Goal: Check status: Check status

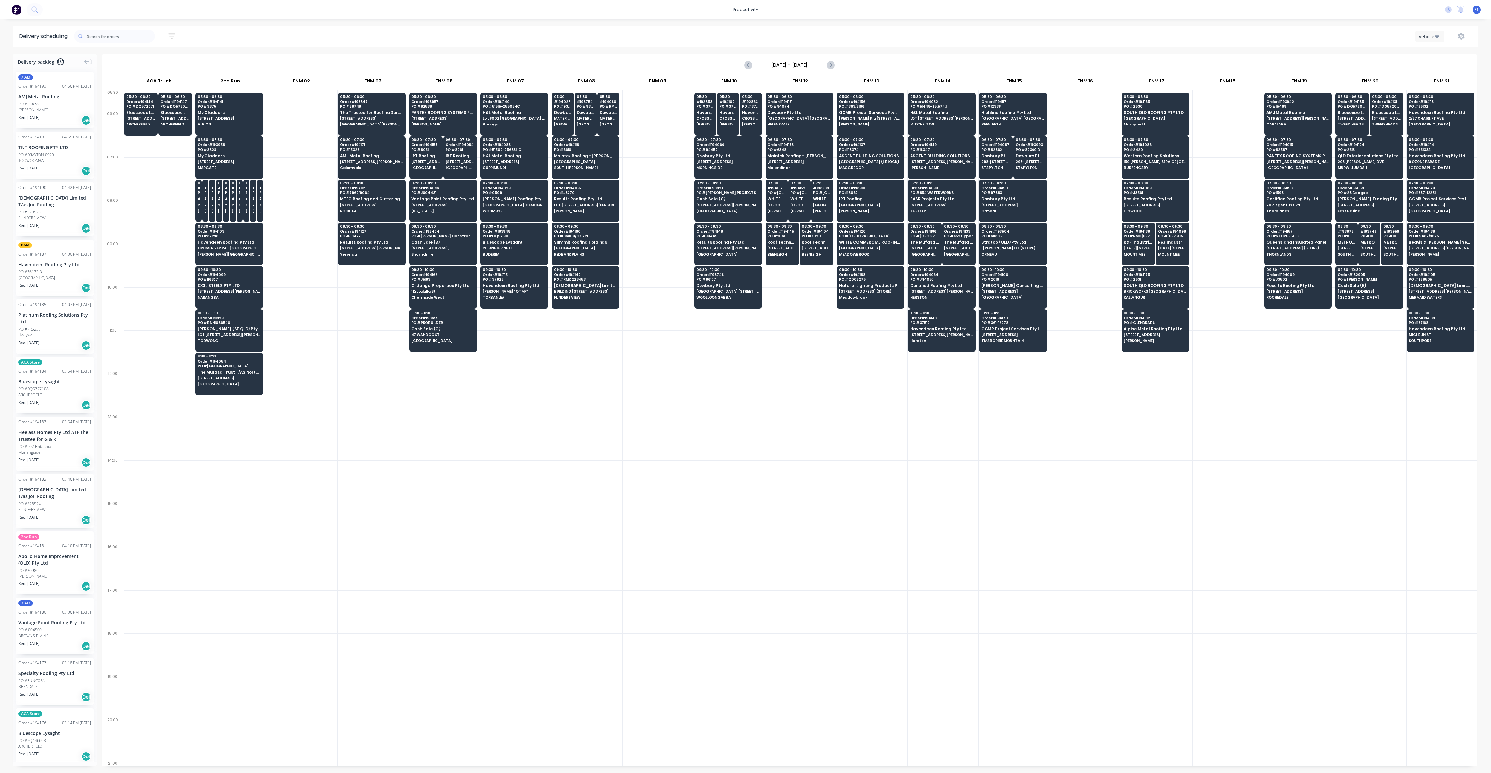
scroll to position [0, 0]
click at [102, 40] on input "text" at bounding box center [121, 36] width 68 height 13
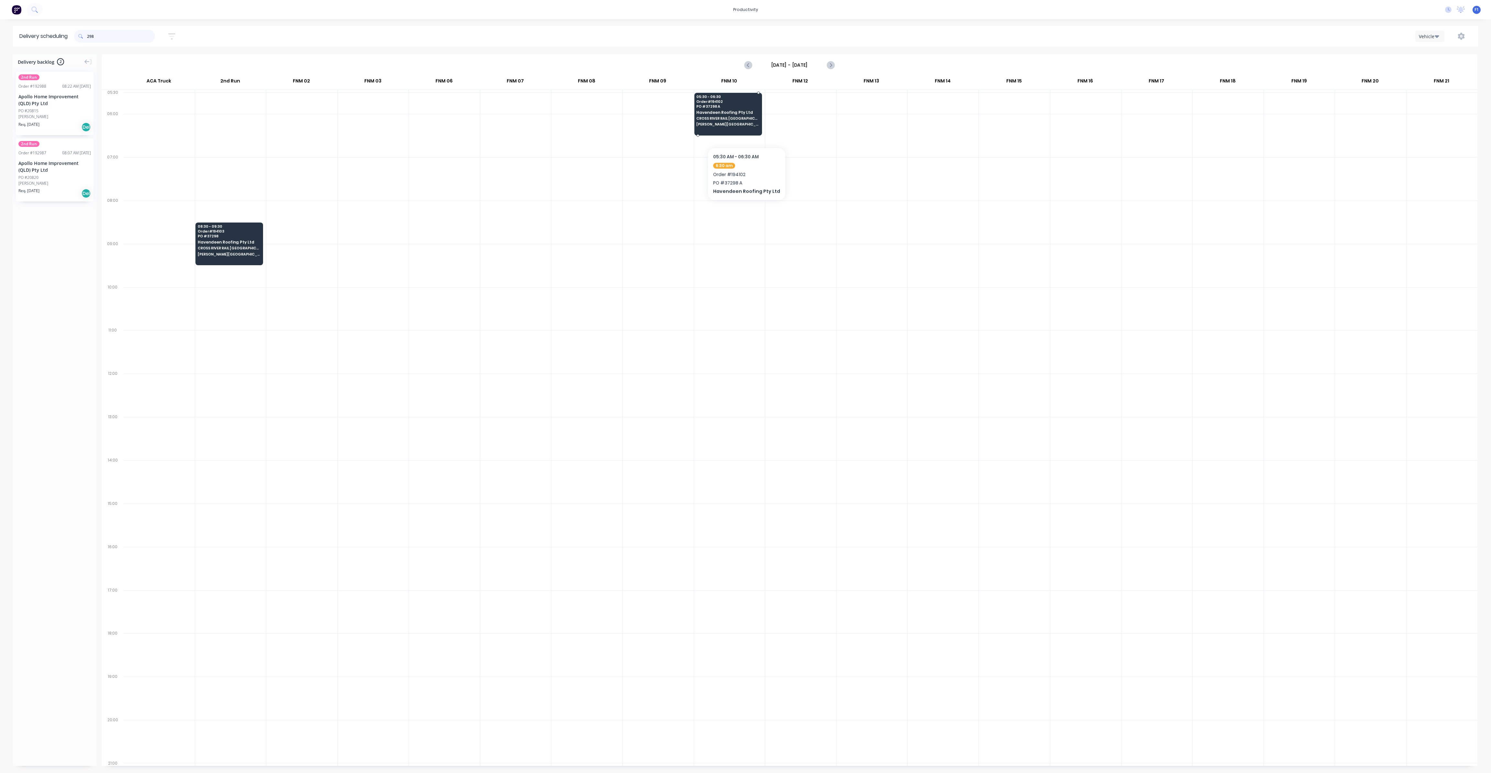
type input "298"
click at [744, 128] on div "05:30 - 06:30 Order # 194102 PO # 37298 A Havendeen Roofing Pty Ltd CROSS RIVER…" at bounding box center [728, 111] width 67 height 36
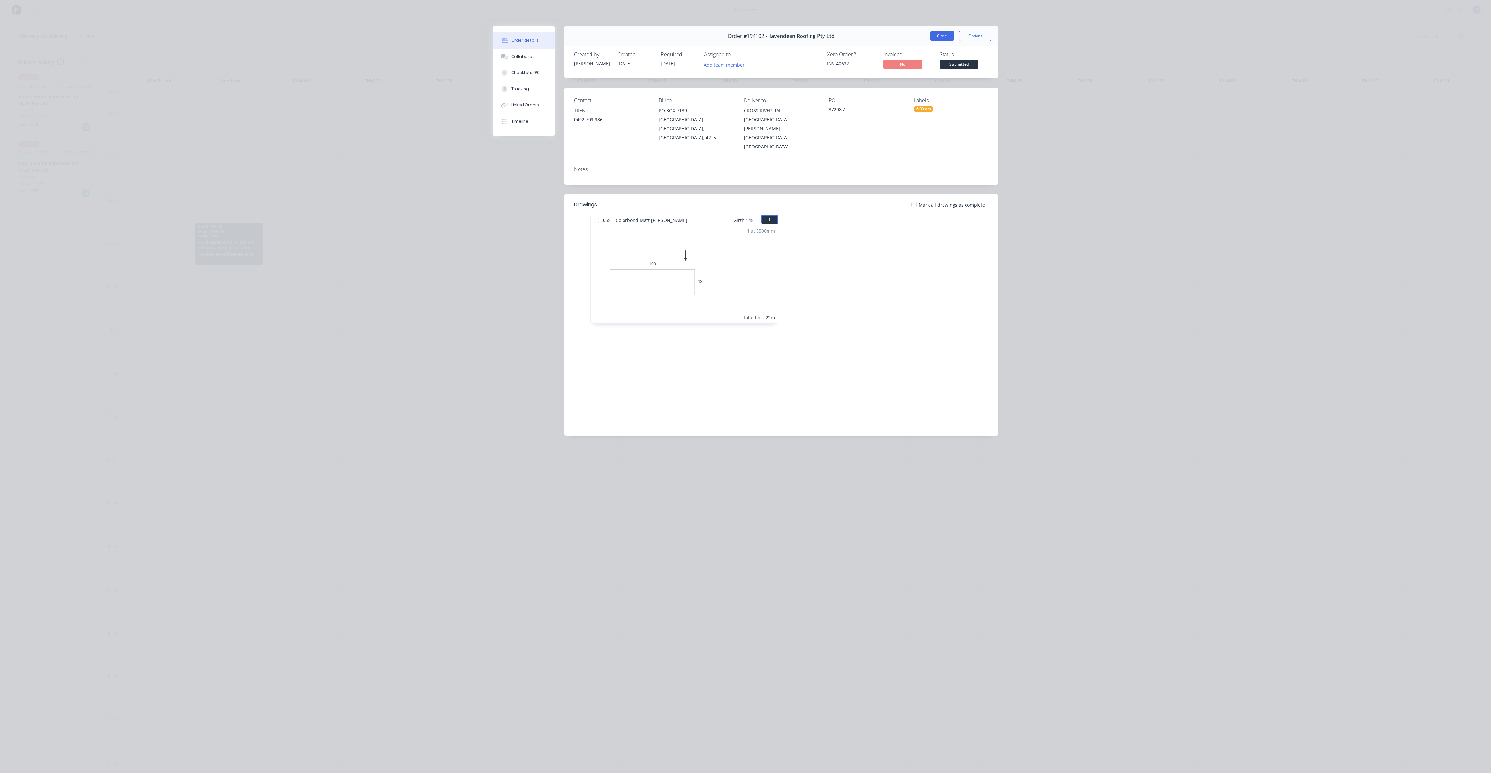
click at [946, 36] on button "Close" at bounding box center [942, 36] width 24 height 10
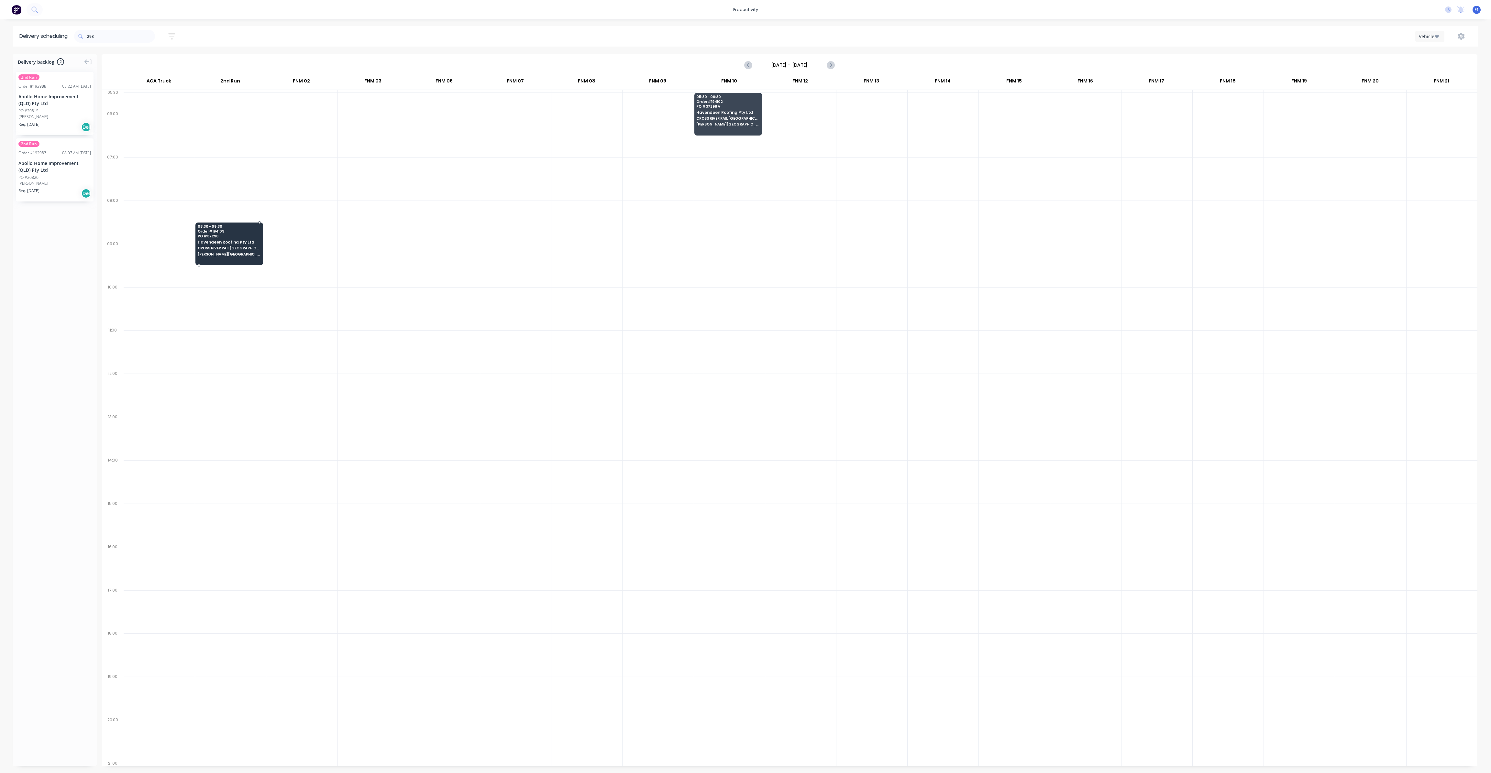
click at [242, 249] on div "08:30 - 09:30 Order # 194103 PO # 37298 Havendeen Roofing Pty Ltd CROSS RIVER R…" at bounding box center [229, 241] width 67 height 36
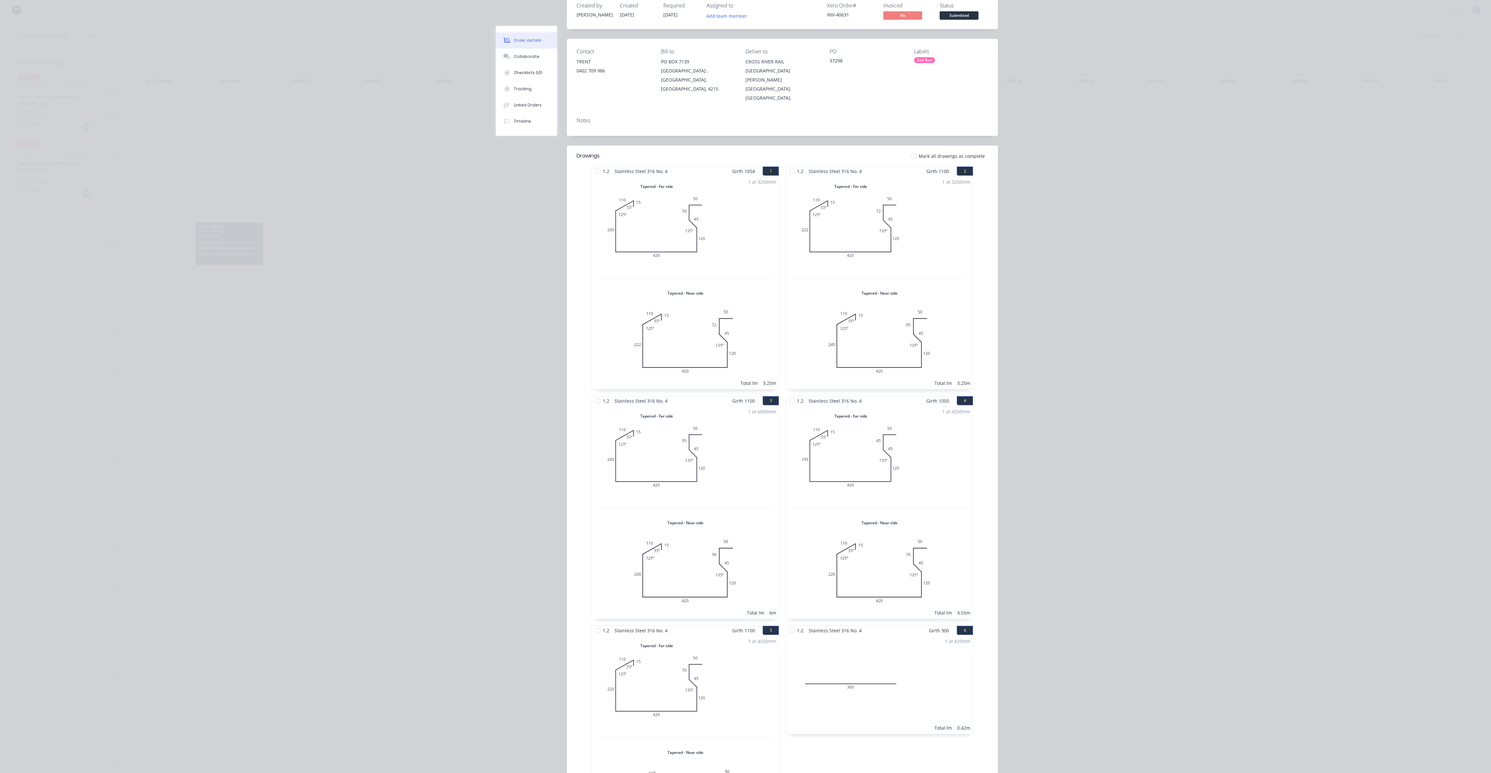
scroll to position [0, 0]
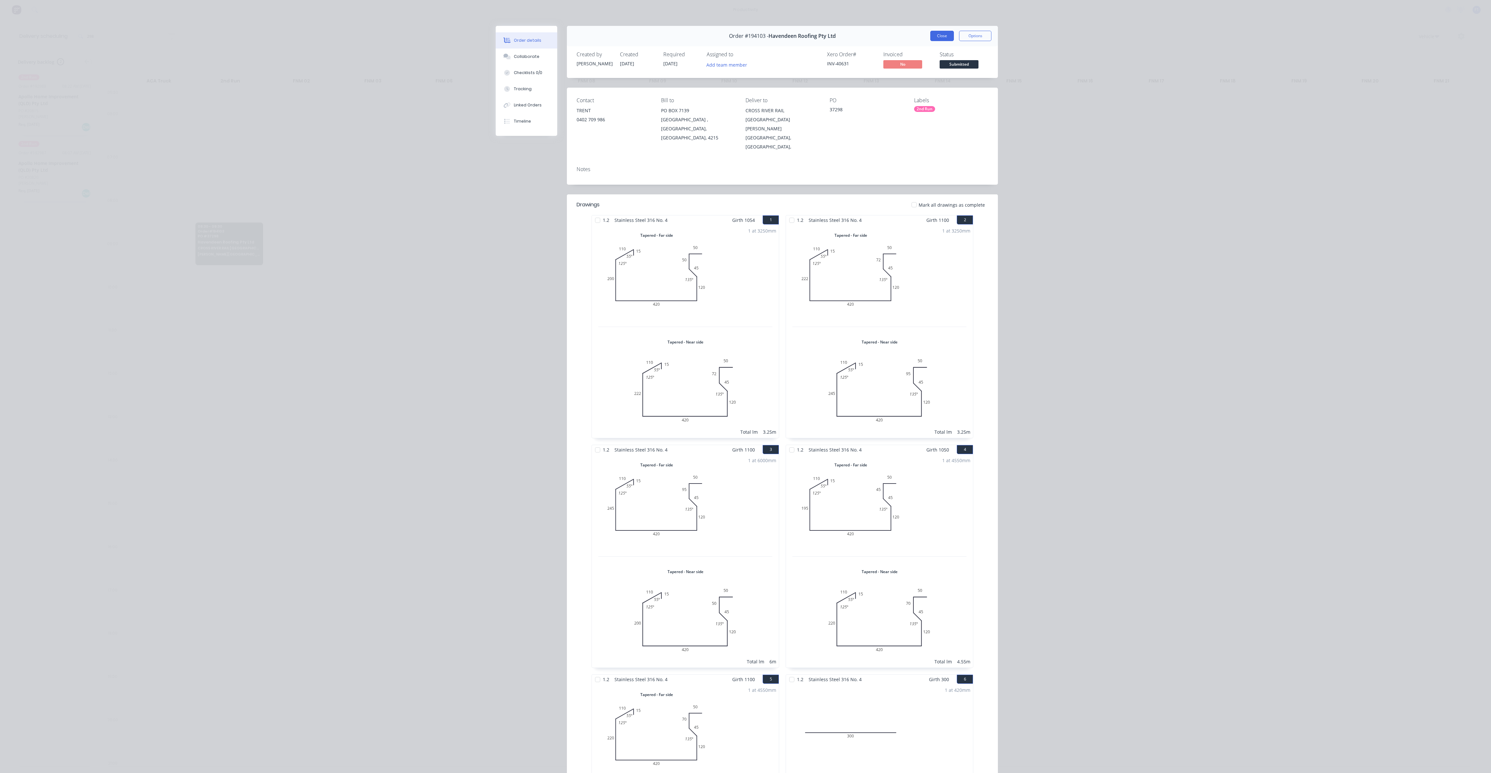
click at [937, 35] on button "Close" at bounding box center [942, 36] width 24 height 10
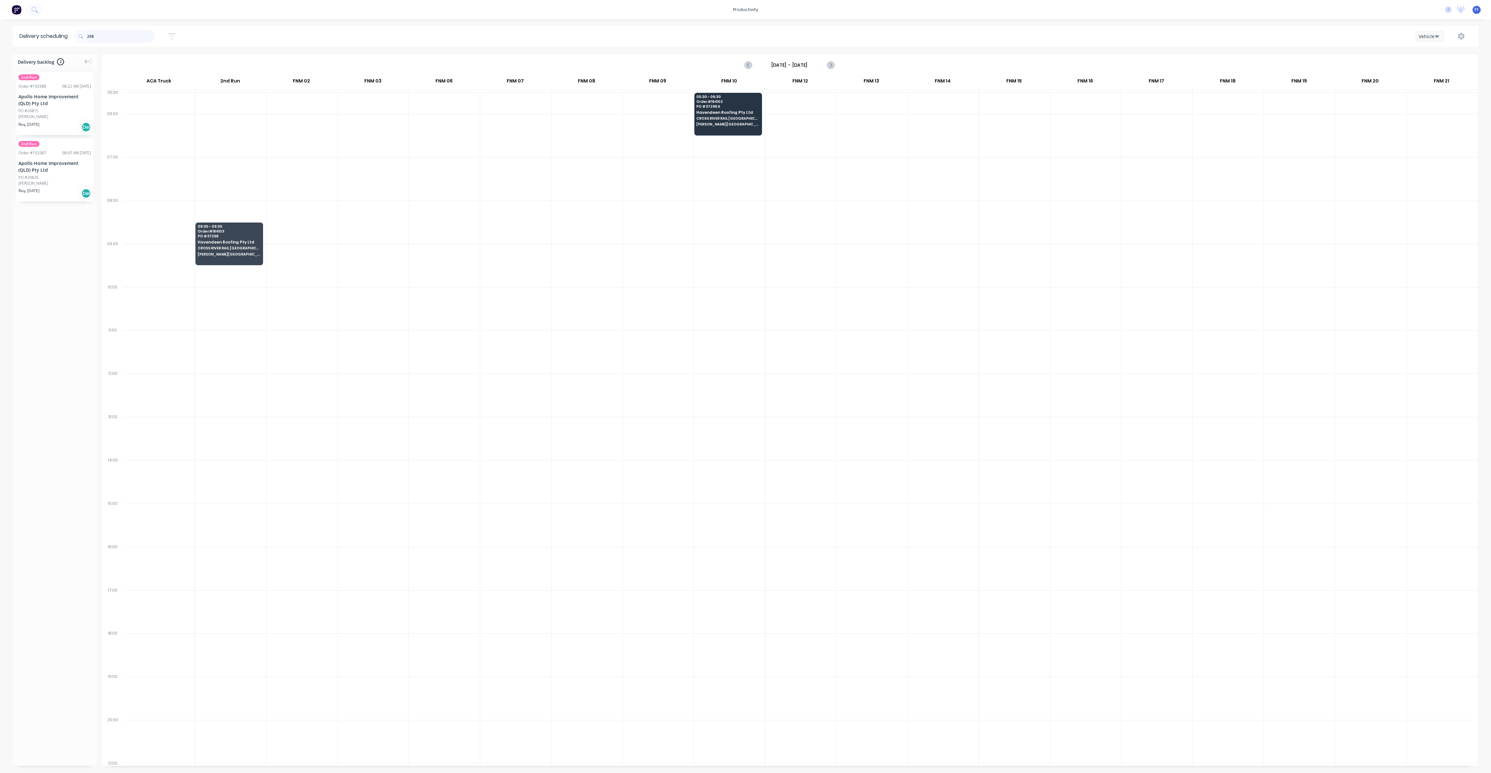
drag, startPoint x: 106, startPoint y: 36, endPoint x: 0, endPoint y: 10, distance: 109.5
click at [0, 10] on div "productivity productivity Workflow Planner Delivery Scheduling Timesheets No ne…" at bounding box center [745, 386] width 1491 height 773
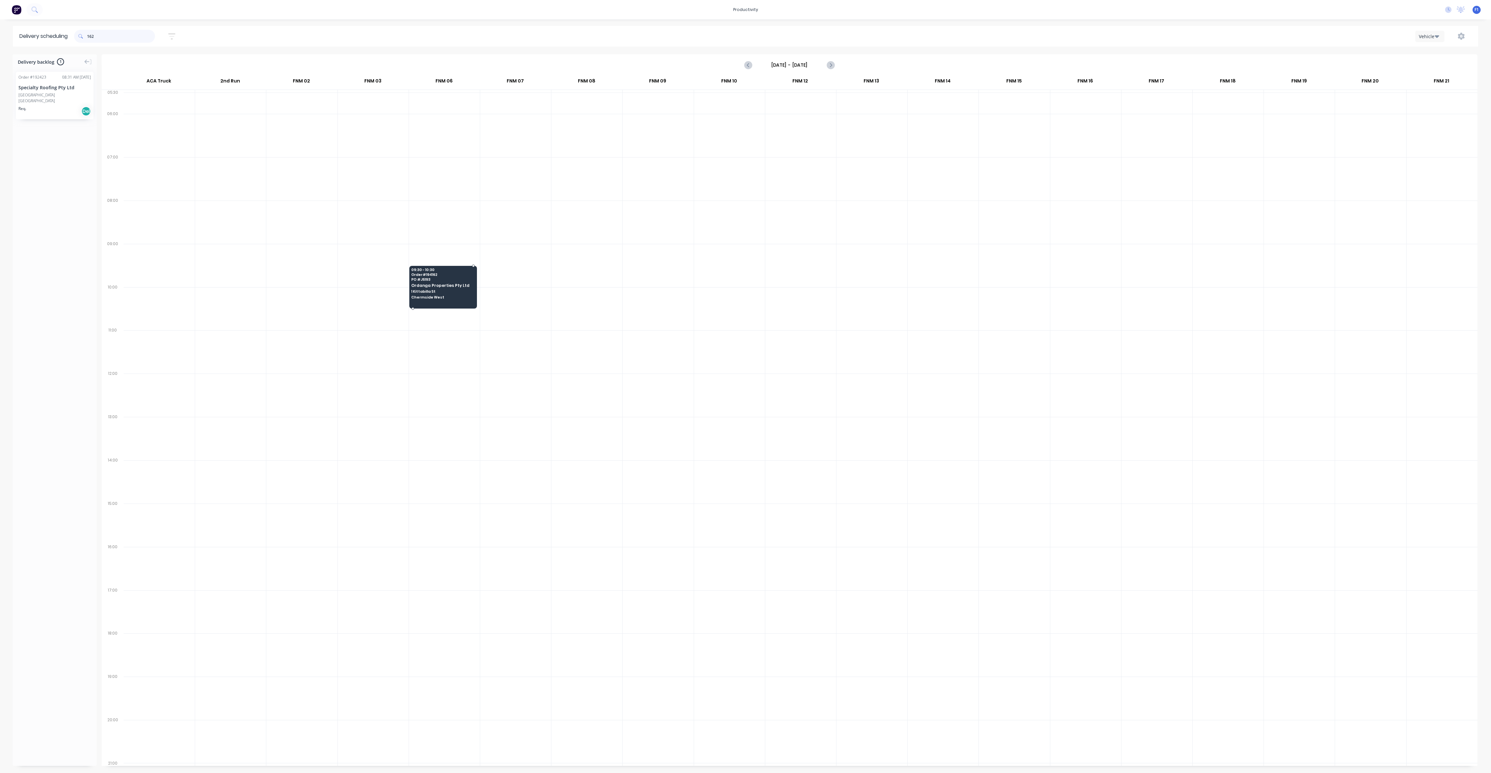
type input "162"
click at [420, 291] on span "1 Kittabilla St" at bounding box center [442, 292] width 63 height 4
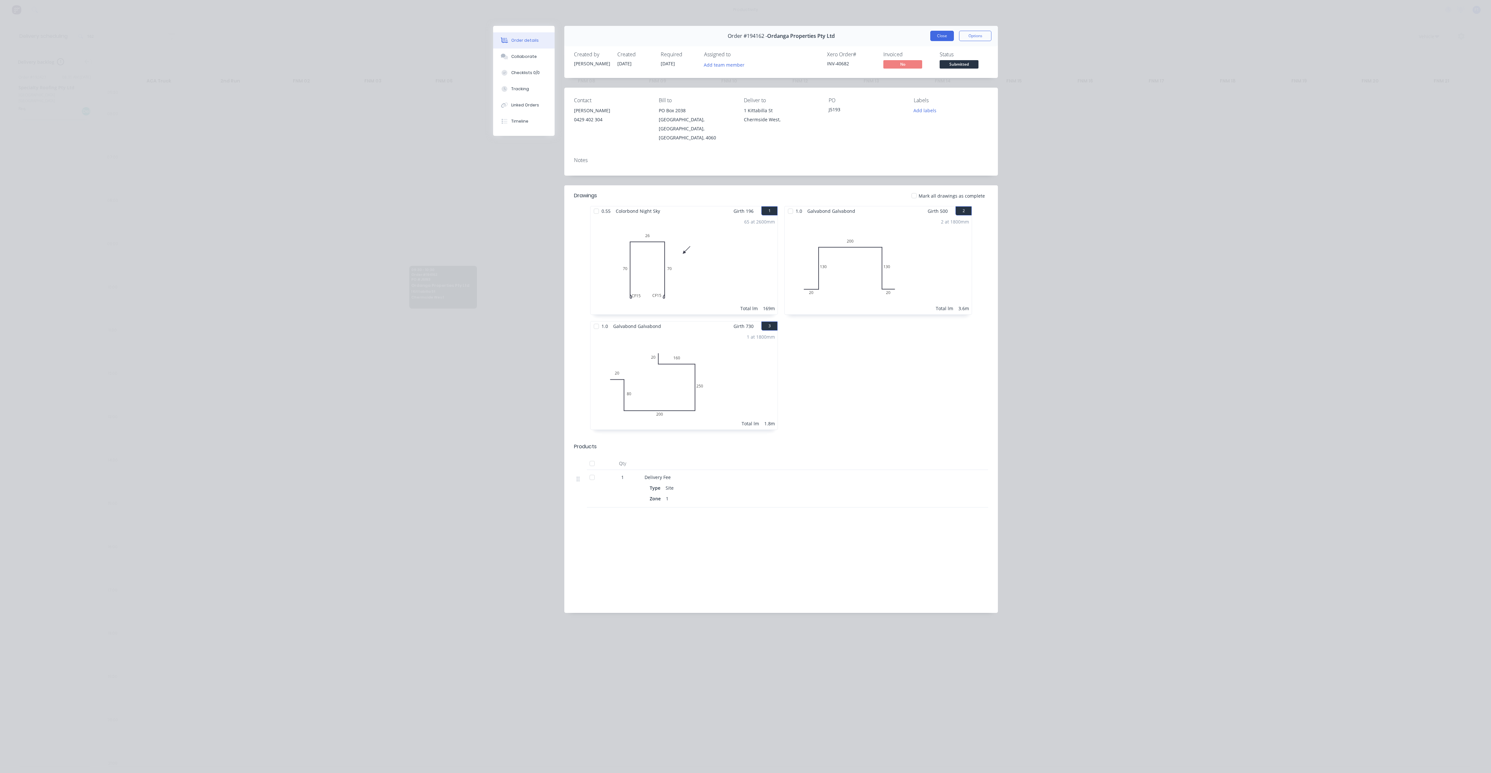
click at [942, 40] on button "Close" at bounding box center [942, 36] width 24 height 10
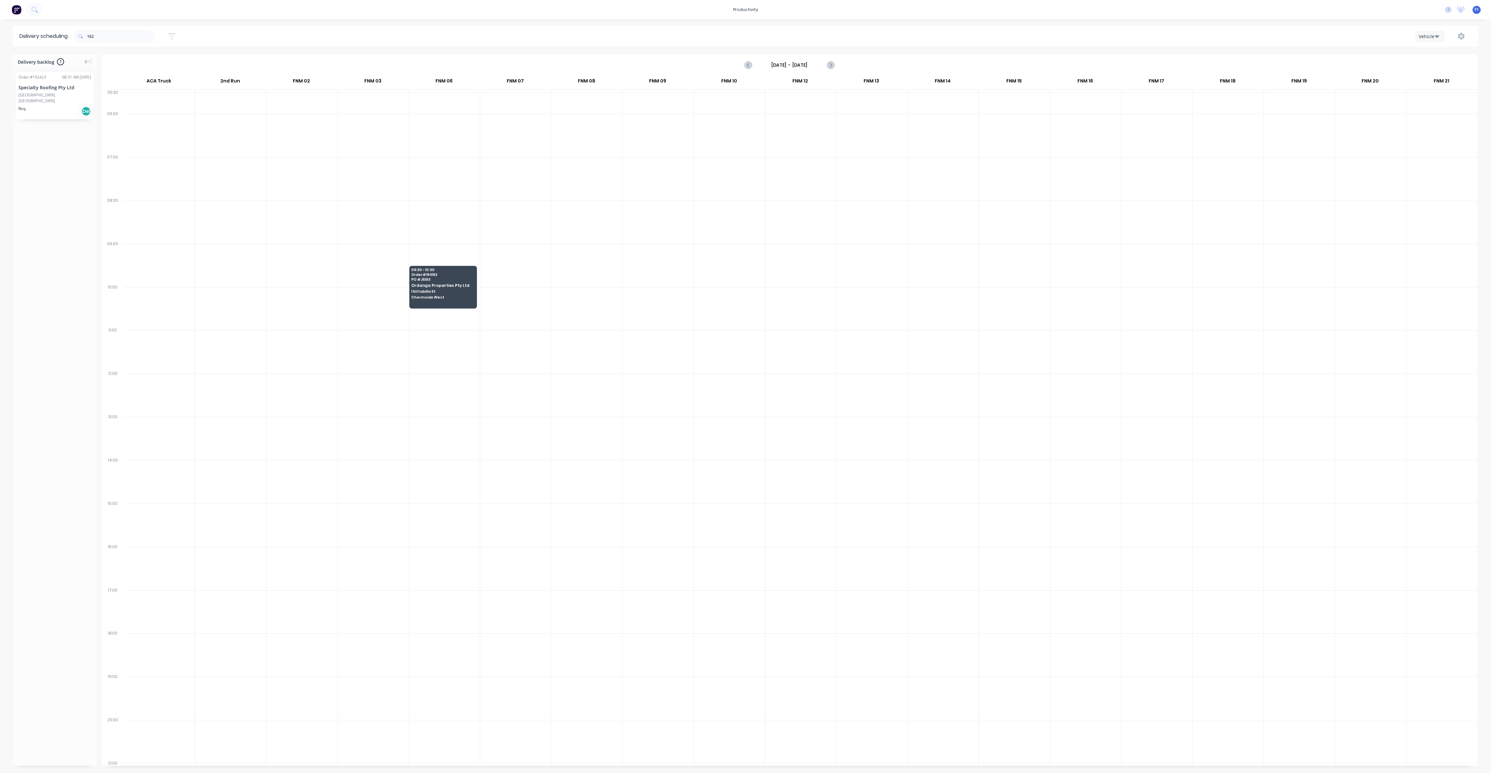
click at [931, 229] on div at bounding box center [942, 222] width 71 height 43
drag, startPoint x: 116, startPoint y: 38, endPoint x: 79, endPoint y: 31, distance: 37.4
click at [79, 31] on div "162" at bounding box center [114, 36] width 81 height 13
